Goal: Information Seeking & Learning: Learn about a topic

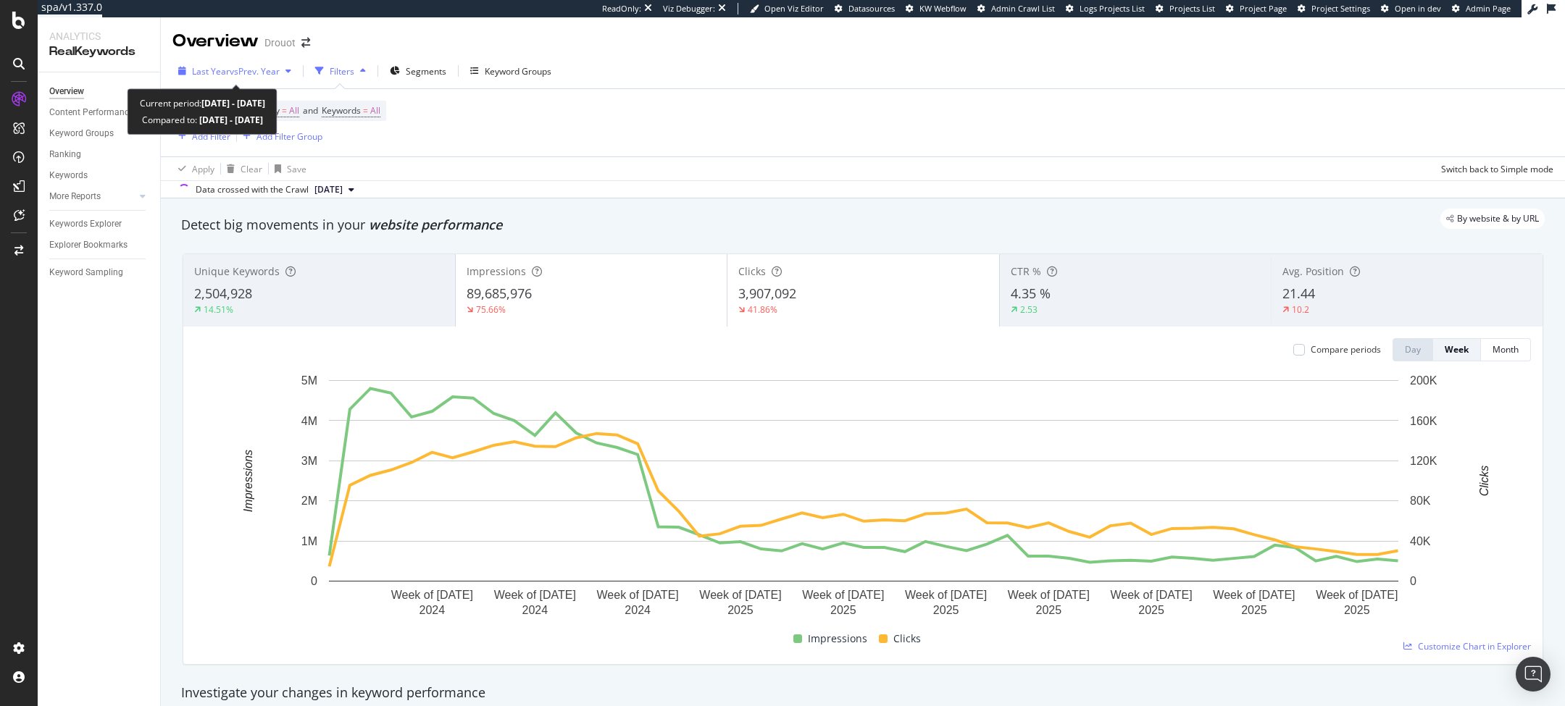
click at [230, 71] on span "vs Prev. Year" at bounding box center [255, 71] width 50 height 12
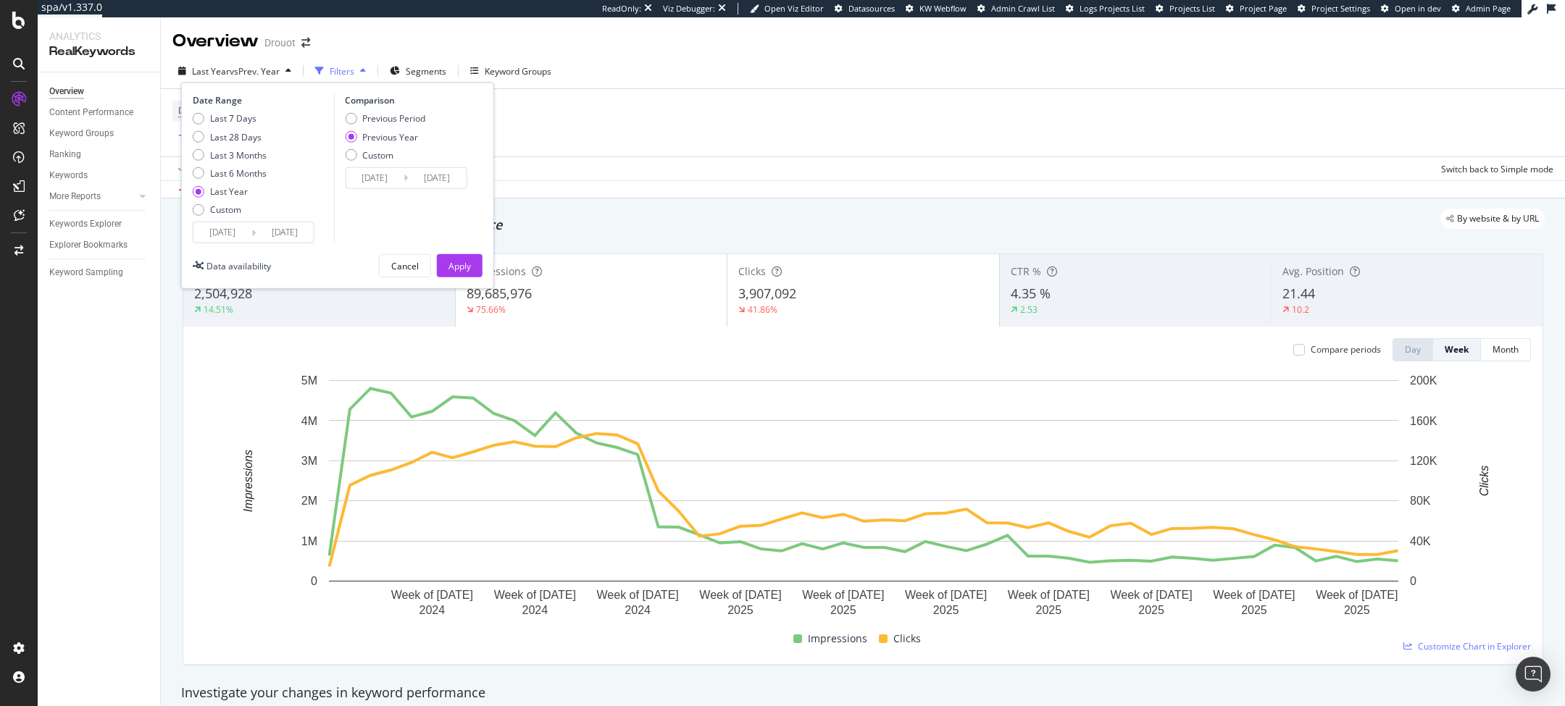
click at [630, 168] on div "Apply Clear Save Switch back to Simple mode" at bounding box center [863, 168] width 1404 height 24
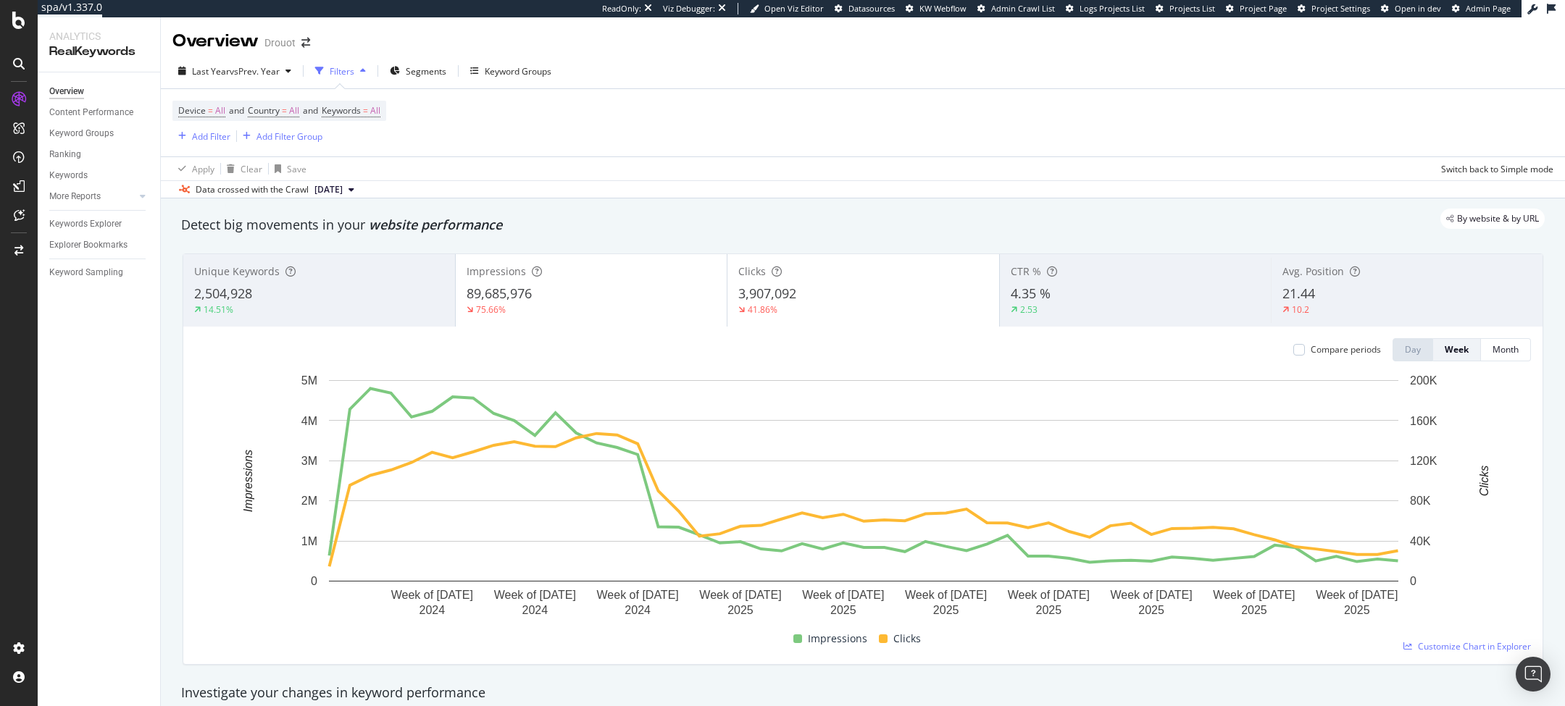
click at [561, 277] on div "Impressions" at bounding box center [592, 271] width 250 height 14
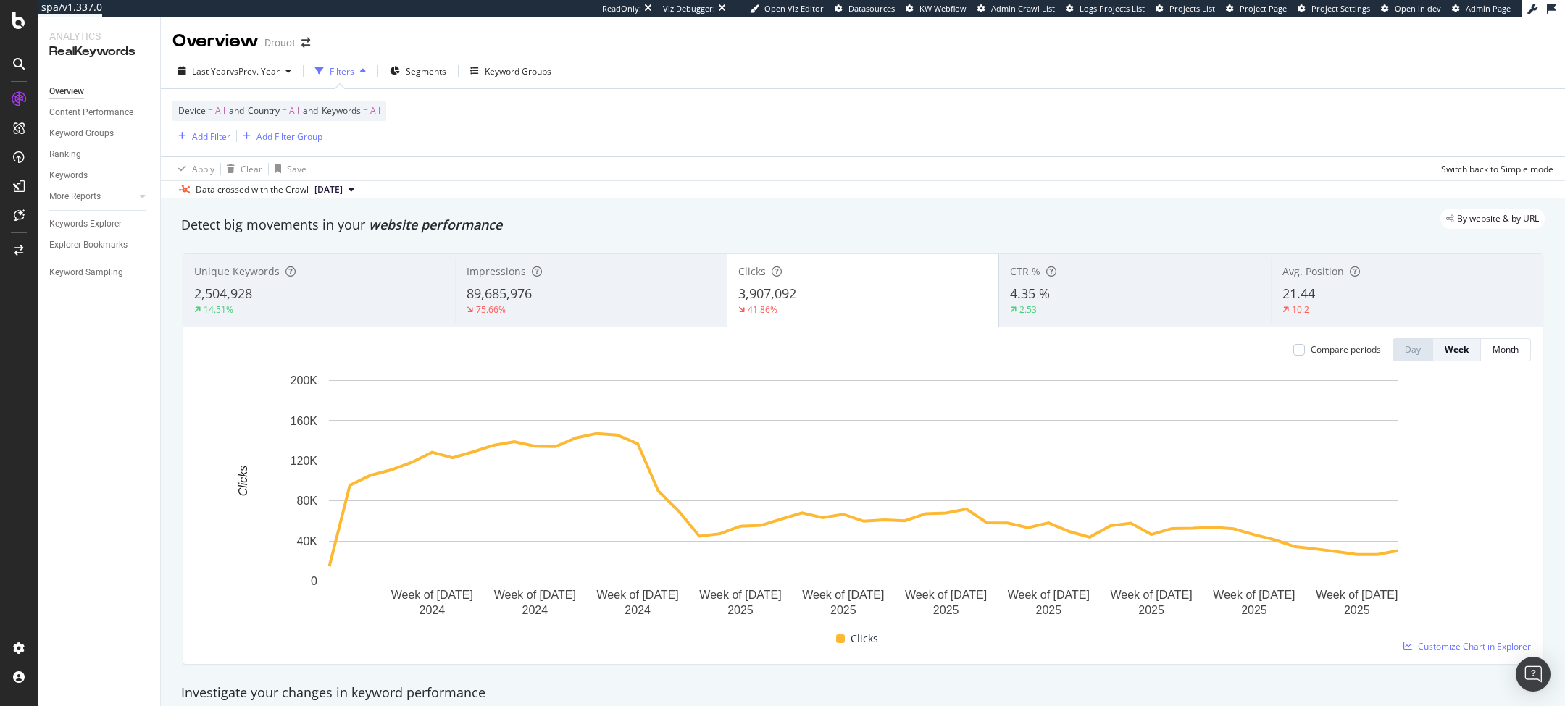
click at [1318, 356] on div "Compare periods" at bounding box center [1337, 349] width 88 height 23
click at [1306, 351] on div "Compare periods" at bounding box center [1337, 349] width 88 height 12
click at [1298, 351] on div at bounding box center [1299, 350] width 12 height 12
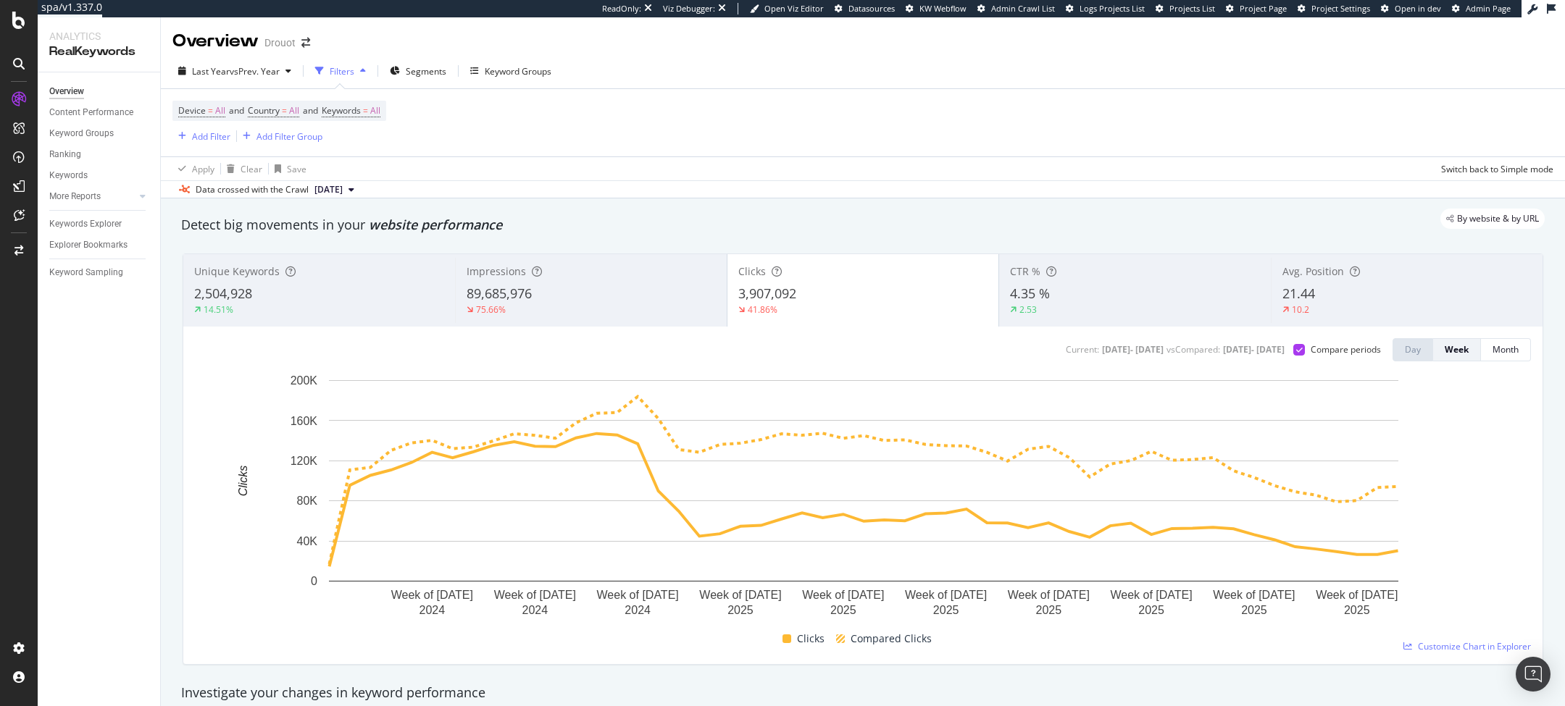
click at [357, 99] on div "Device = All and Country = All and Keywords = All Add Filter Add Filter Group" at bounding box center [862, 122] width 1381 height 67
click at [356, 105] on span "Keywords" at bounding box center [341, 110] width 39 height 12
click at [354, 146] on span "All" at bounding box center [351, 144] width 16 height 12
click at [391, 233] on span "Non-Branded & Anonymized queries" at bounding box center [429, 236] width 148 height 13
click at [483, 164] on div "Non-Branded & Anonymized queries Cancel Add filter Apply" at bounding box center [428, 158] width 194 height 72
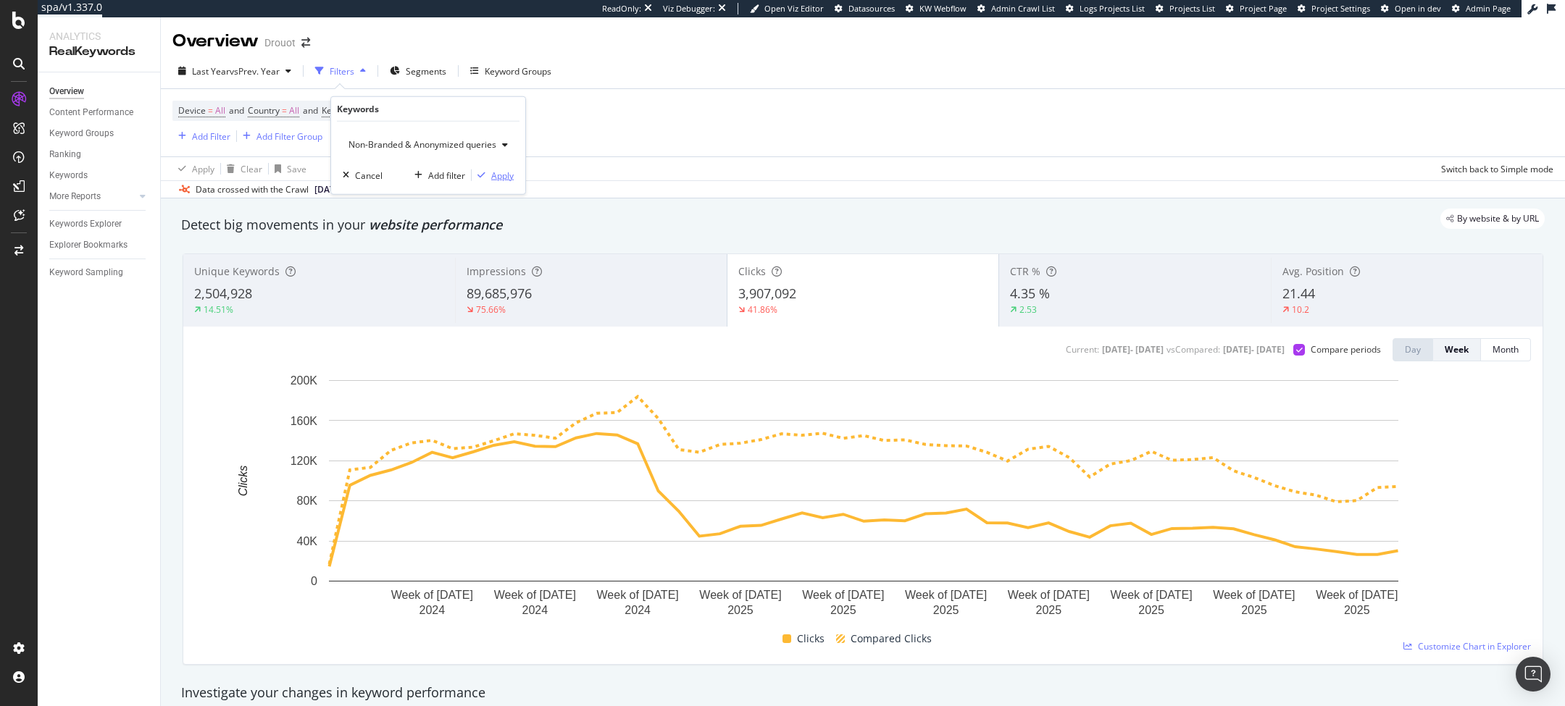
click at [492, 170] on div "Apply" at bounding box center [502, 175] width 22 height 12
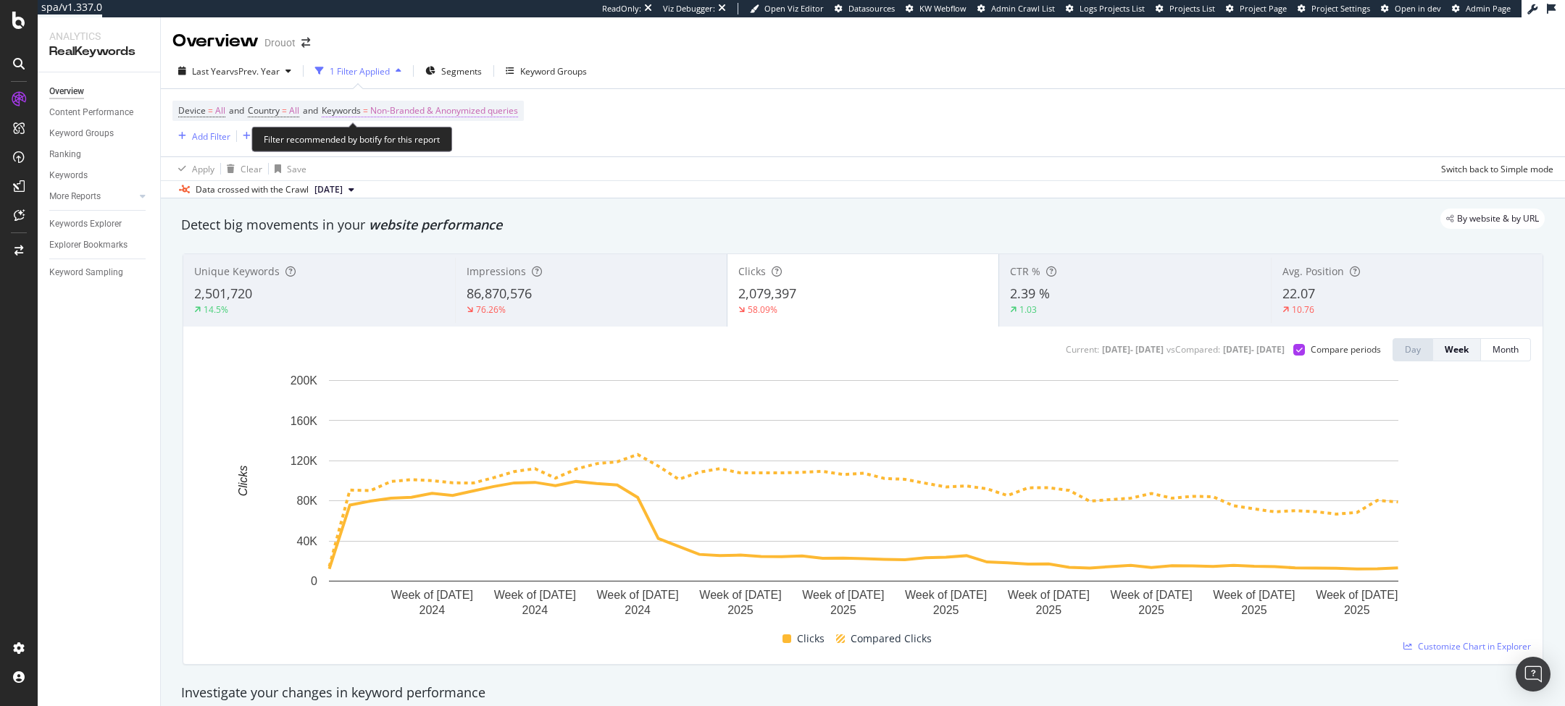
click at [414, 111] on span "Non-Branded & Anonymized queries" at bounding box center [444, 111] width 148 height 20
click at [446, 146] on span "Non-Branded & Anonymized queries" at bounding box center [420, 144] width 154 height 12
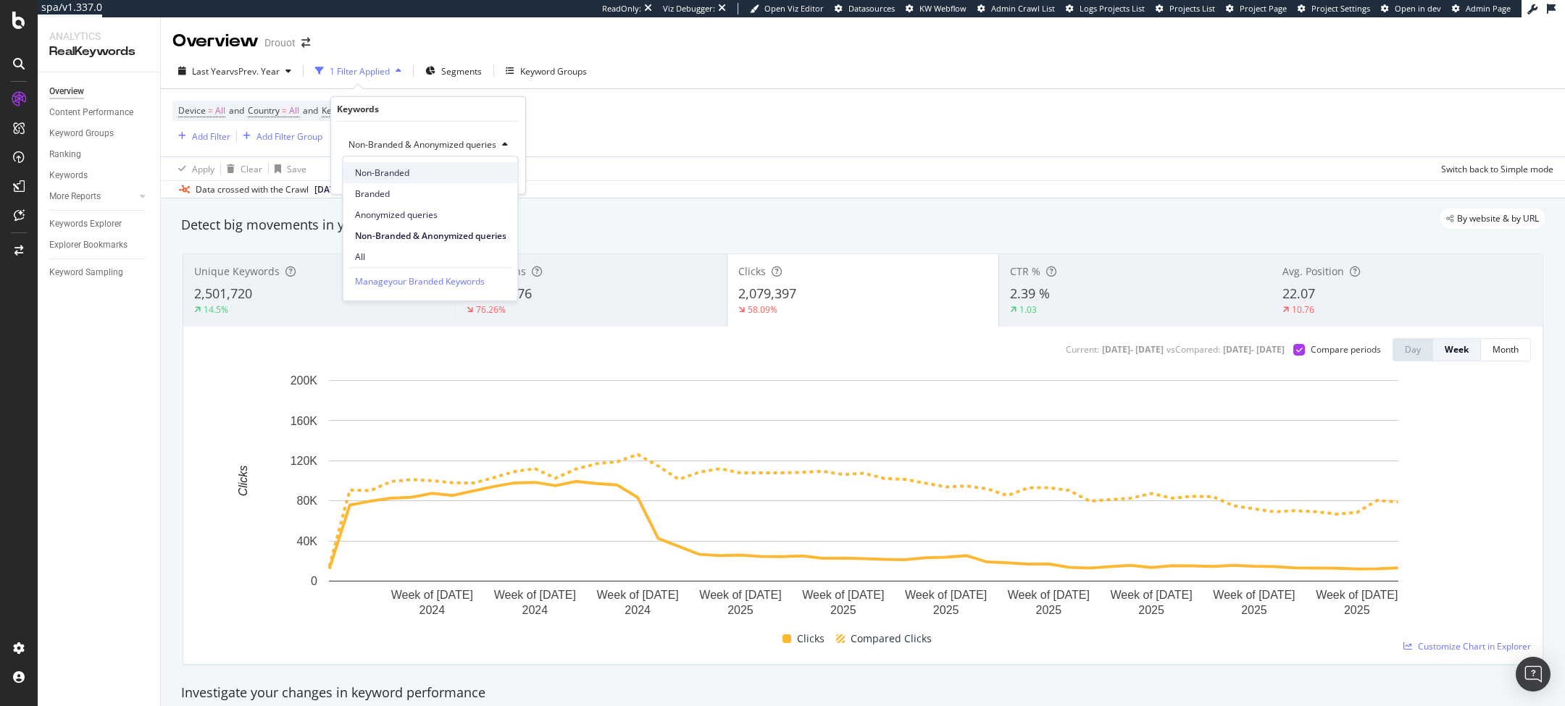
click at [409, 167] on span "Non-Branded" at bounding box center [430, 173] width 151 height 13
click at [485, 166] on div "Non-Branded Cancel Add filter Apply" at bounding box center [422, 158] width 183 height 72
click at [485, 172] on div "Apply" at bounding box center [491, 175] width 22 height 12
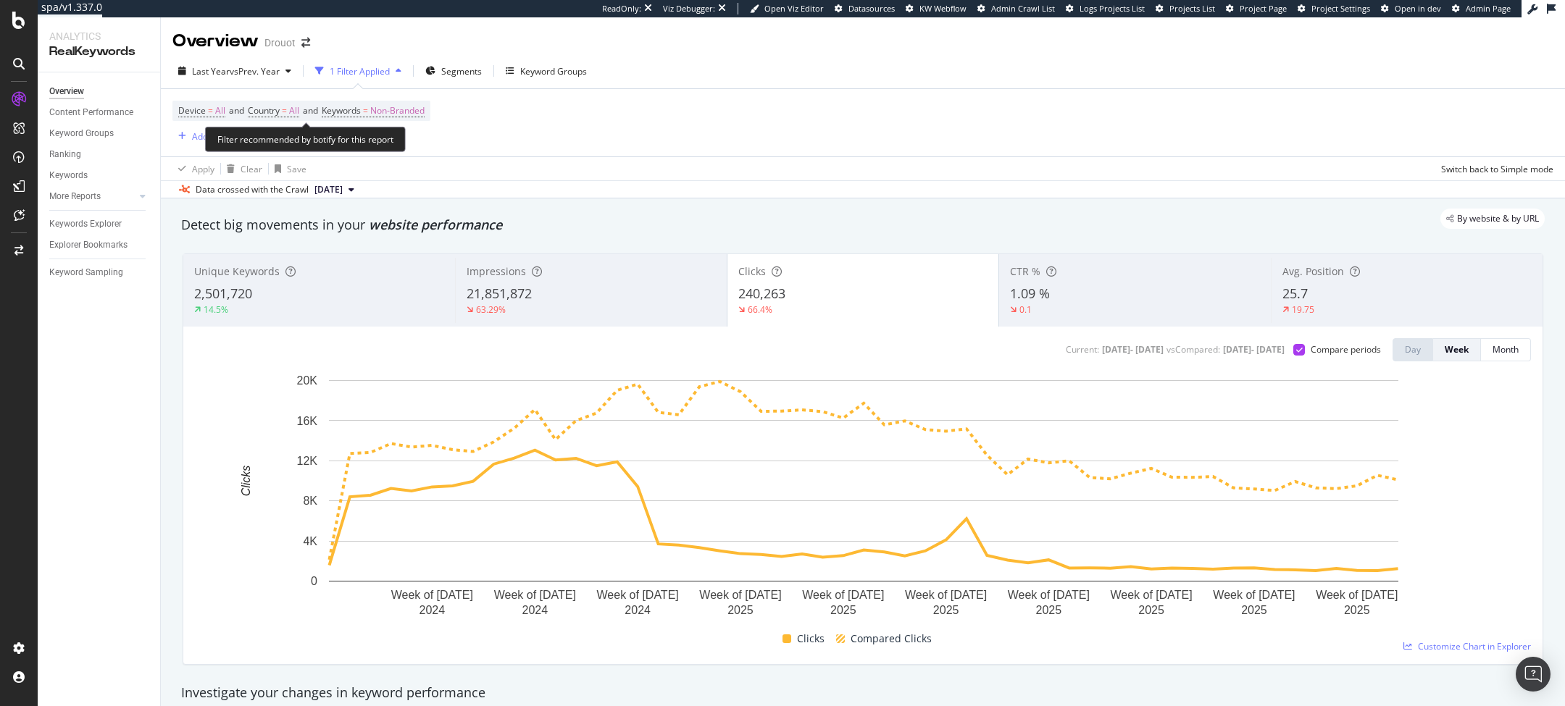
click at [376, 118] on span "Device = All and Country = All and Keywords = Non-Branded" at bounding box center [301, 111] width 246 height 20
click at [408, 106] on span "Non-Branded" at bounding box center [397, 111] width 54 height 20
click at [367, 142] on span "Non-Branded" at bounding box center [373, 144] width 60 height 12
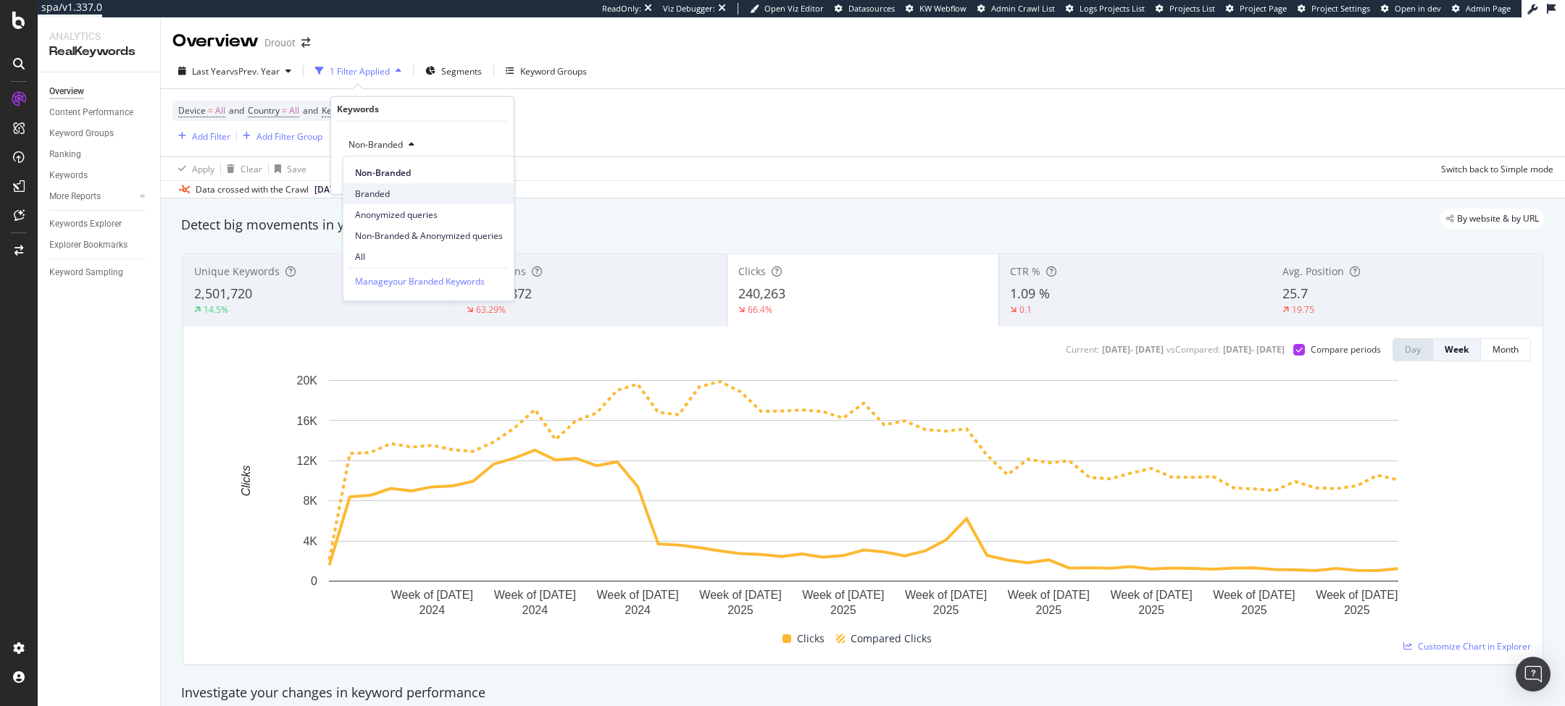
click at [399, 196] on span "Branded" at bounding box center [429, 194] width 148 height 13
click at [488, 179] on div "Apply" at bounding box center [491, 175] width 22 height 12
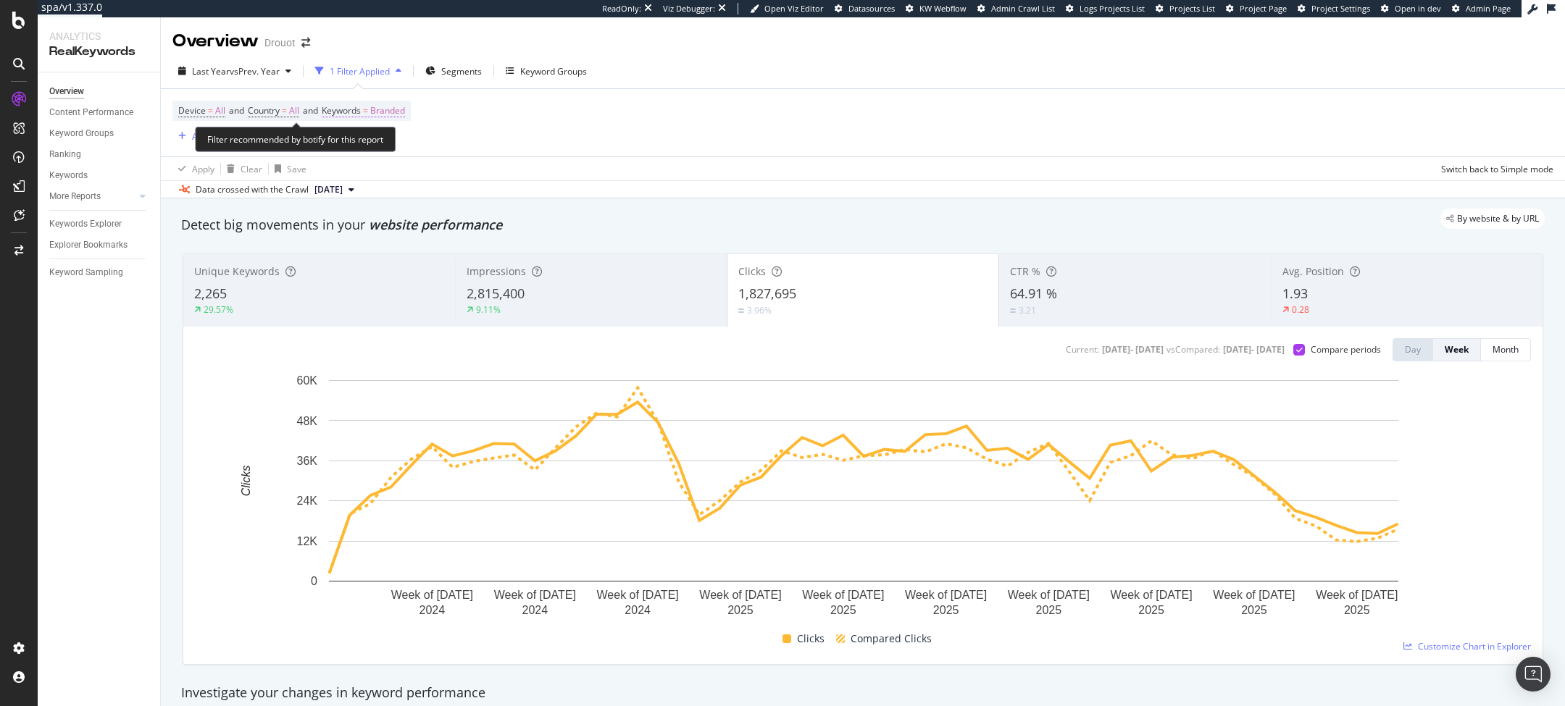
click at [361, 109] on span "Keywords" at bounding box center [341, 110] width 39 height 12
click at [365, 136] on div "Branded" at bounding box center [372, 145] width 58 height 22
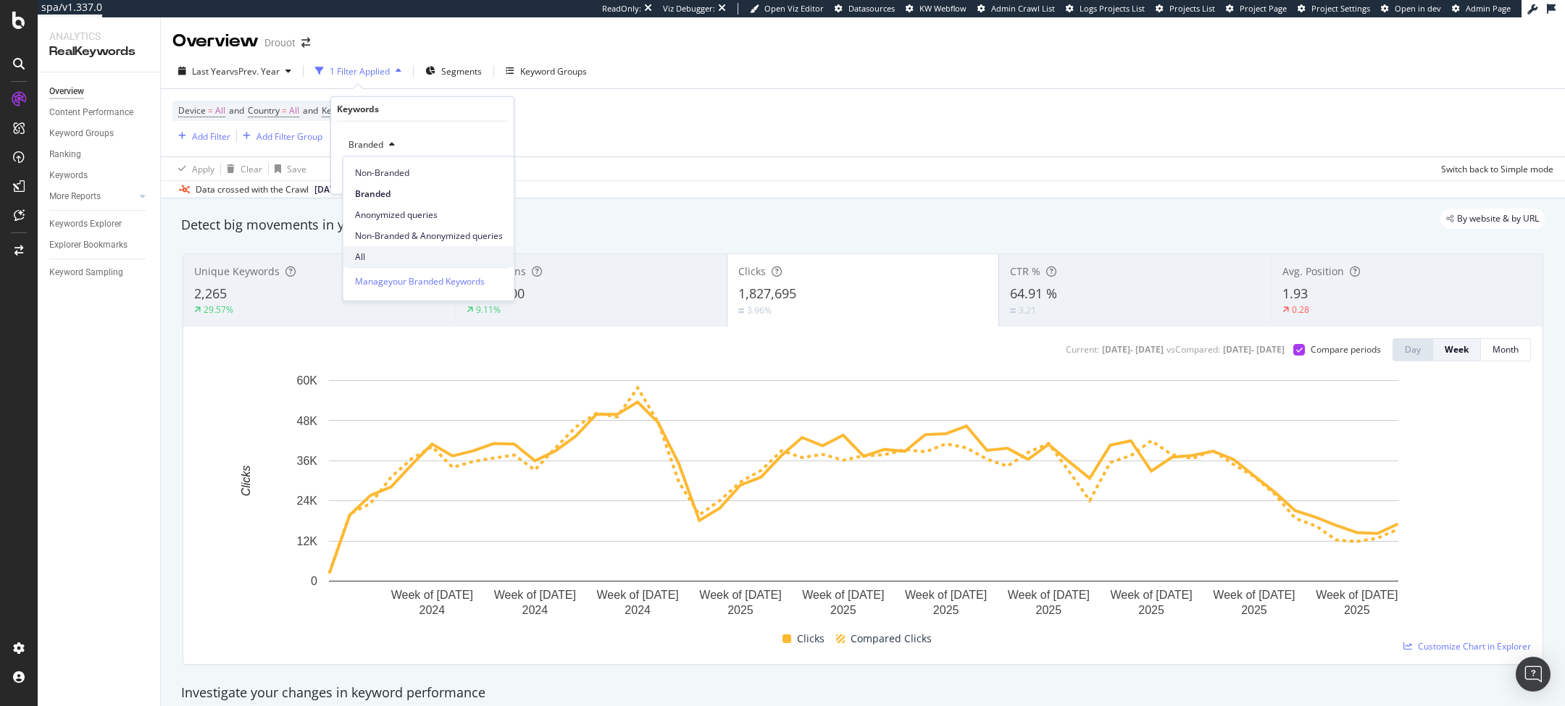
click at [385, 254] on span "All" at bounding box center [429, 257] width 148 height 13
drag, startPoint x: 496, startPoint y: 172, endPoint x: 693, endPoint y: 109, distance: 206.2
click at [497, 172] on div "Apply" at bounding box center [491, 175] width 22 height 12
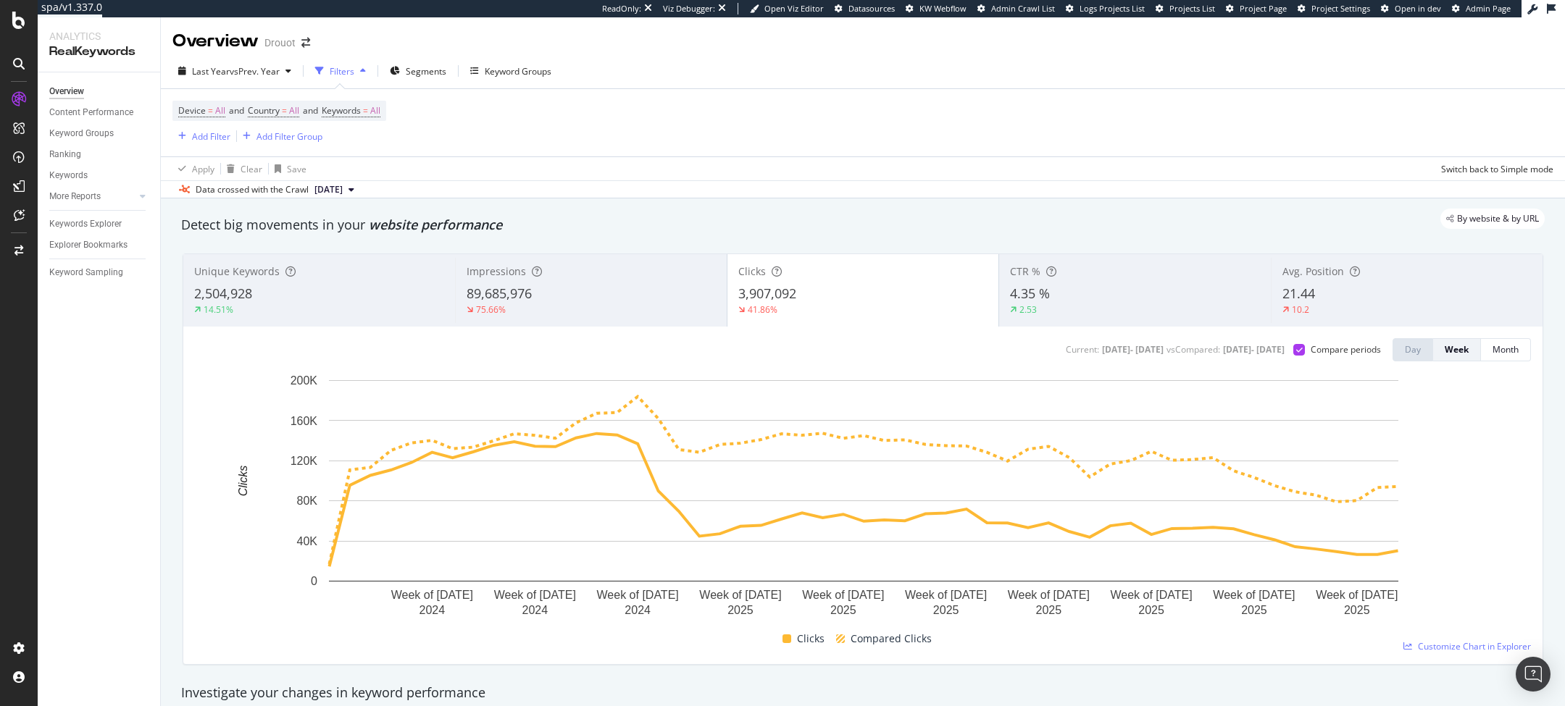
click at [753, 164] on div "Apply Clear Save Switch back to Simple mode" at bounding box center [863, 168] width 1404 height 24
